Goal: Information Seeking & Learning: Check status

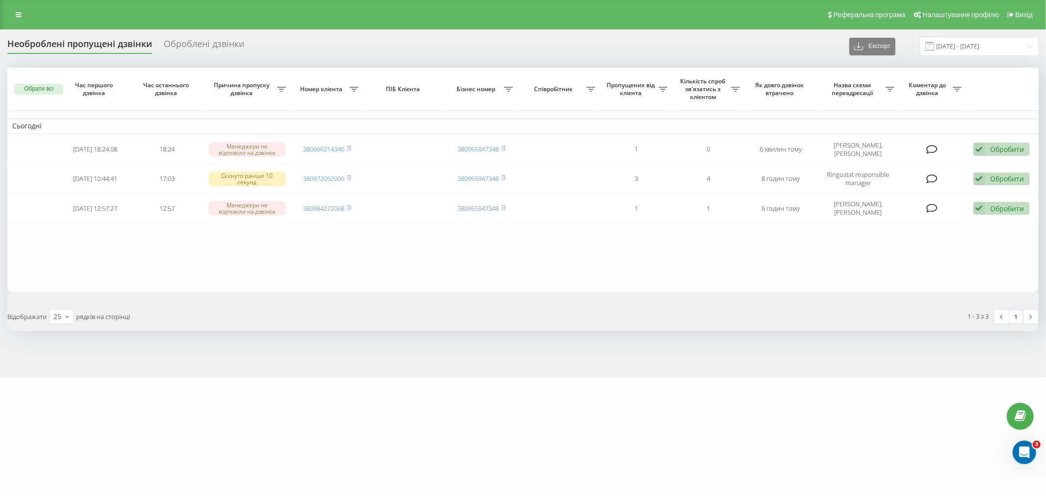
click at [32, 8] on div "Реферальна програма Налаштування профілю Вихід" at bounding box center [523, 14] width 1046 height 29
click at [22, 11] on link at bounding box center [19, 15] width 18 height 14
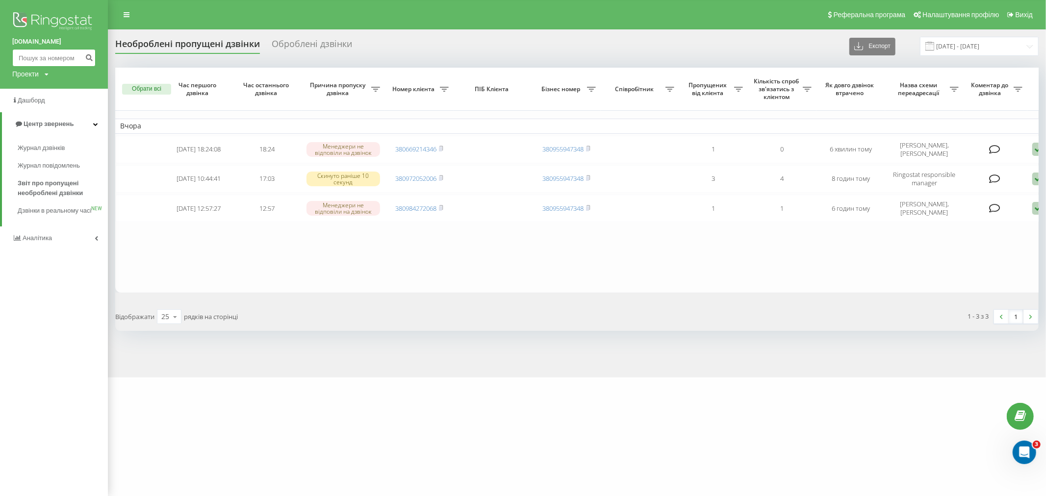
click at [73, 61] on input at bounding box center [53, 58] width 83 height 18
paste input "380663948121"
type input "380663948121"
click at [89, 59] on icon "submit" at bounding box center [89, 56] width 8 height 6
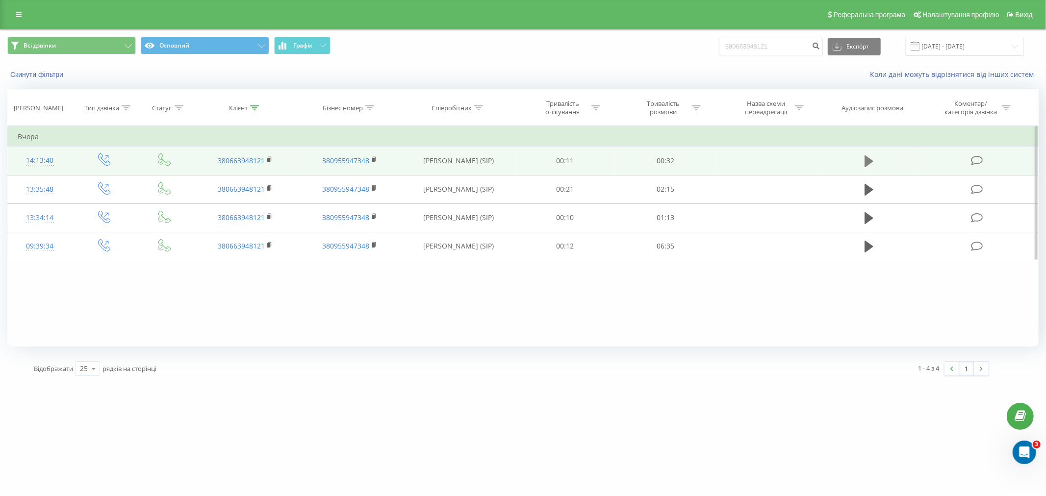
click at [866, 165] on icon at bounding box center [869, 161] width 9 height 12
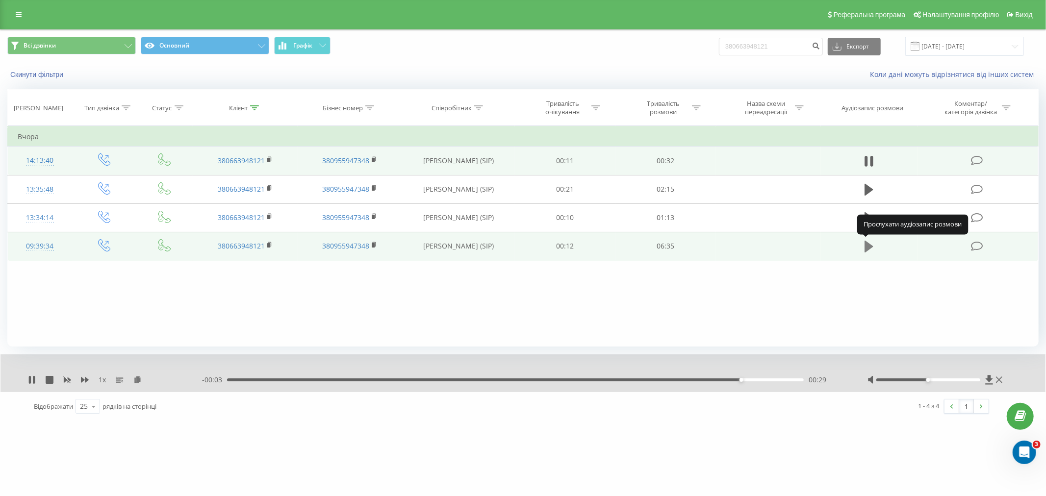
click at [866, 248] on icon at bounding box center [869, 247] width 9 height 12
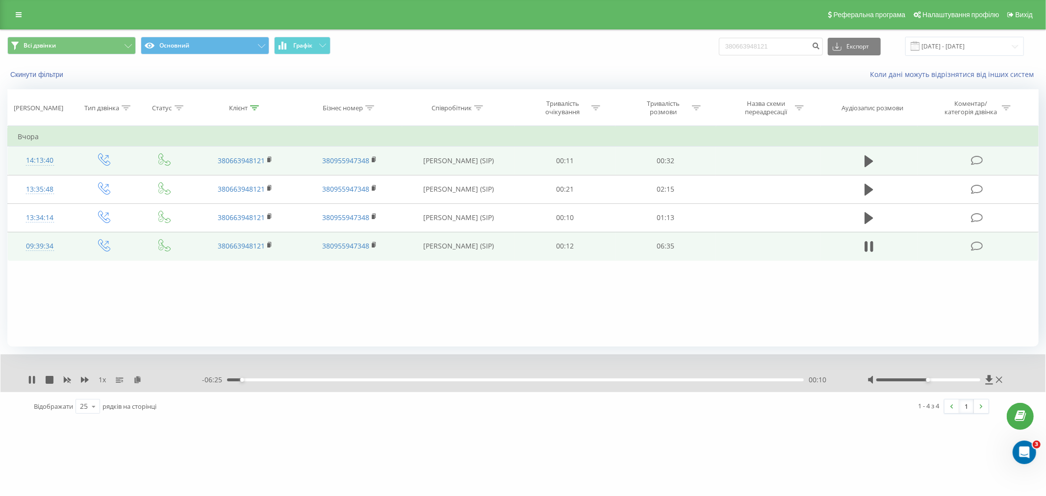
click at [368, 384] on div "- 06:25 00:10 00:10" at bounding box center [522, 380] width 641 height 10
click at [372, 381] on div "00:10" at bounding box center [515, 380] width 577 height 3
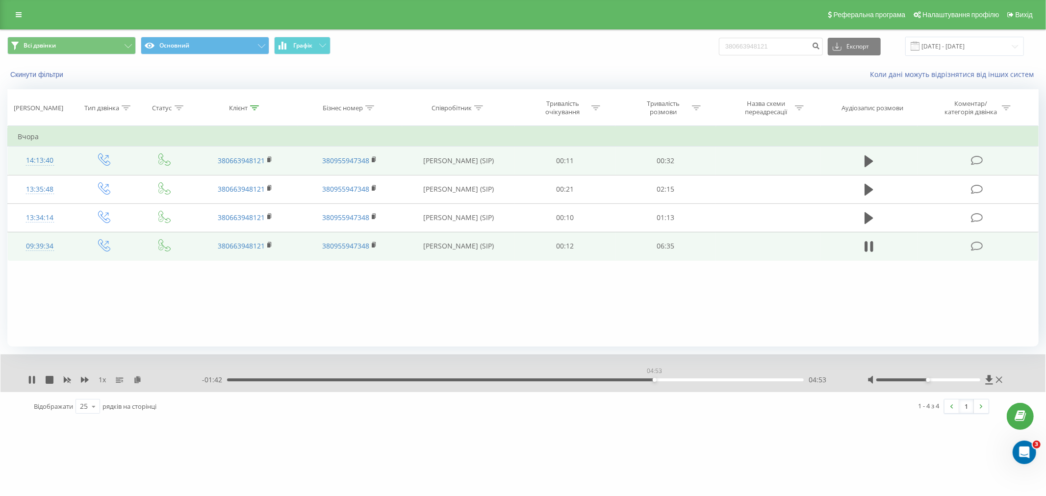
click at [654, 380] on div "04:53" at bounding box center [515, 380] width 577 height 3
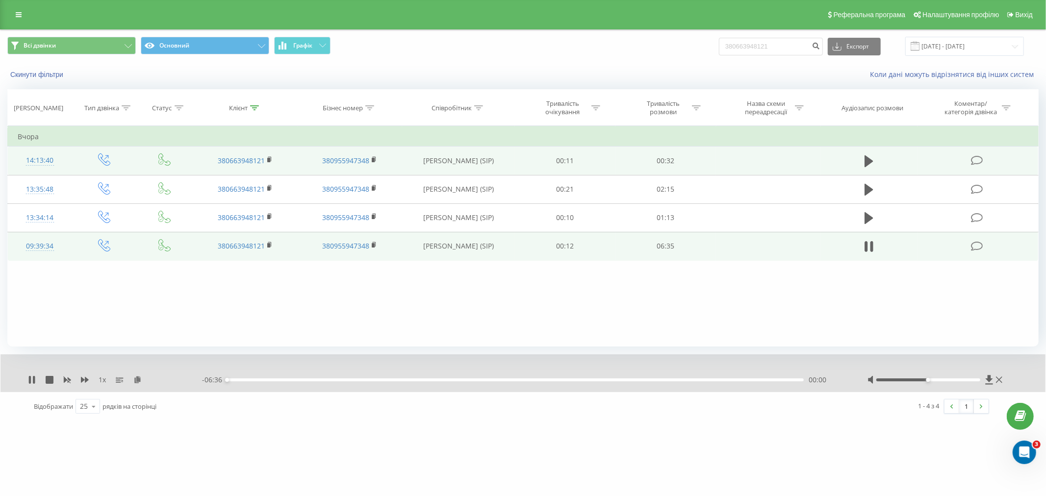
click at [730, 382] on div "- 06:36 00:00 00:00" at bounding box center [522, 380] width 641 height 10
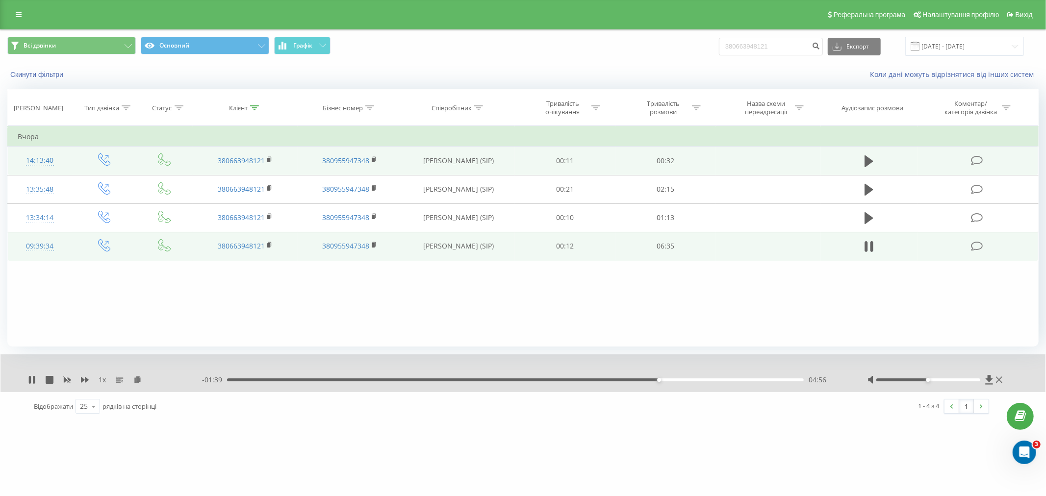
click at [104, 380] on span "1 x" at bounding box center [102, 380] width 7 height 10
click at [32, 377] on icon at bounding box center [32, 380] width 8 height 8
click at [33, 380] on icon at bounding box center [32, 380] width 6 height 8
drag, startPoint x: 30, startPoint y: 377, endPoint x: 741, endPoint y: 380, distance: 710.2
click at [741, 380] on div "05:26" at bounding box center [515, 380] width 577 height 3
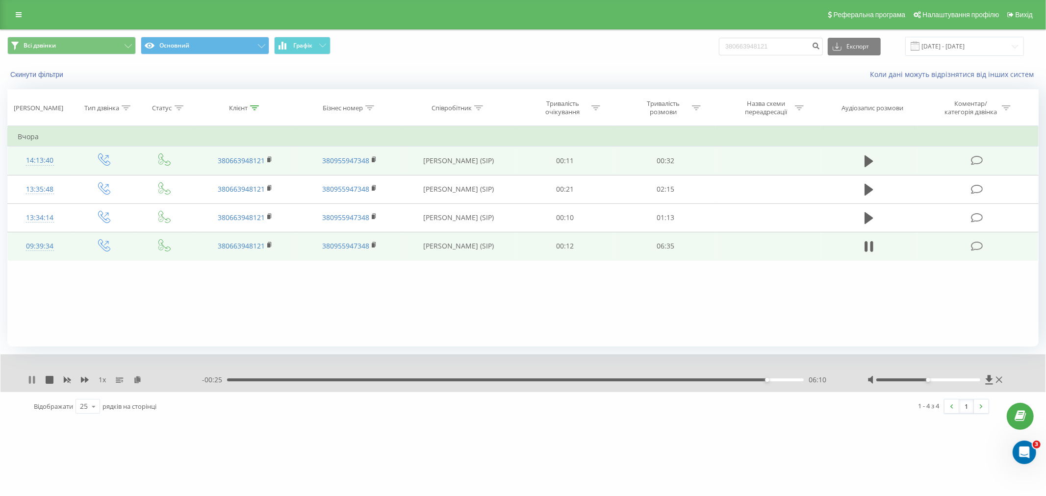
click at [31, 380] on icon at bounding box center [32, 380] width 8 height 8
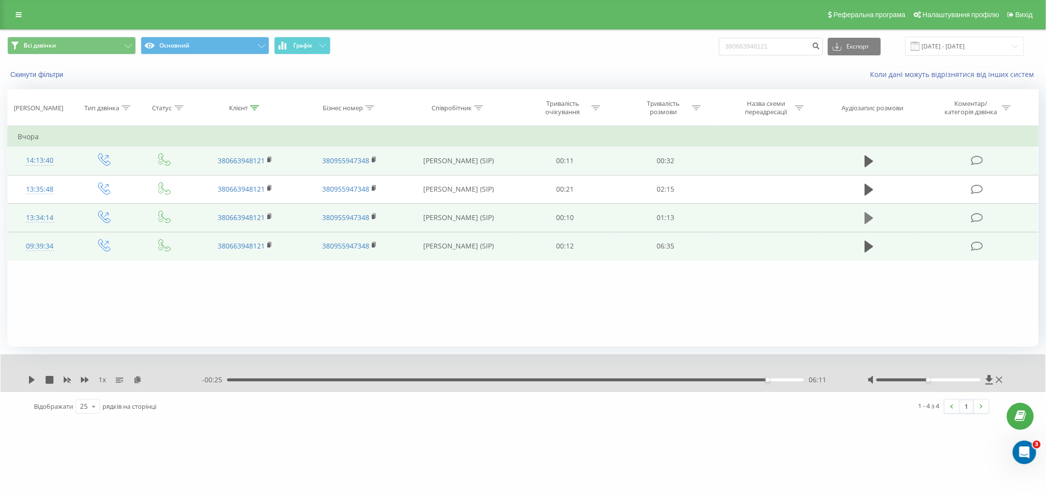
click at [864, 214] on button at bounding box center [869, 218] width 15 height 15
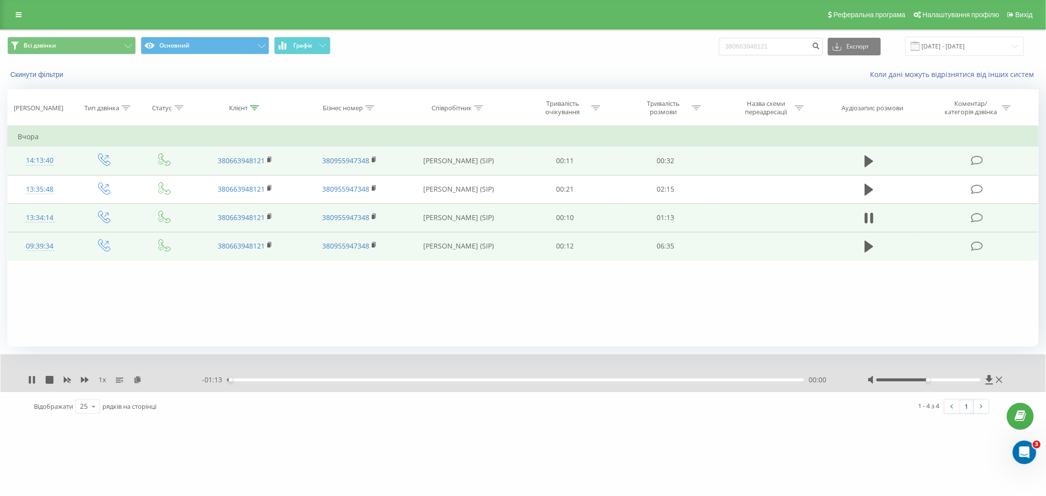
click at [272, 380] on div "00:00" at bounding box center [515, 380] width 577 height 3
drag, startPoint x: 923, startPoint y: 379, endPoint x: 945, endPoint y: 381, distance: 21.7
click at [945, 381] on div at bounding box center [927, 380] width 103 height 3
click at [485, 381] on div "00:13" at bounding box center [515, 380] width 577 height 3
click at [680, 382] on div "- 00:39 00:33 00:33" at bounding box center [522, 380] width 641 height 10
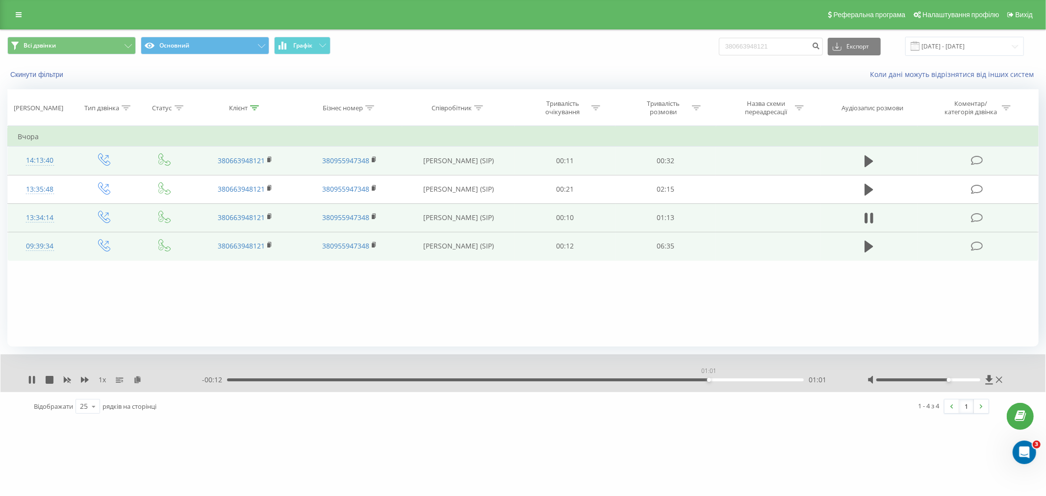
click at [709, 380] on div "01:01" at bounding box center [515, 380] width 577 height 3
click at [32, 379] on icon at bounding box center [32, 380] width 8 height 8
